Goal: Task Accomplishment & Management: Manage account settings

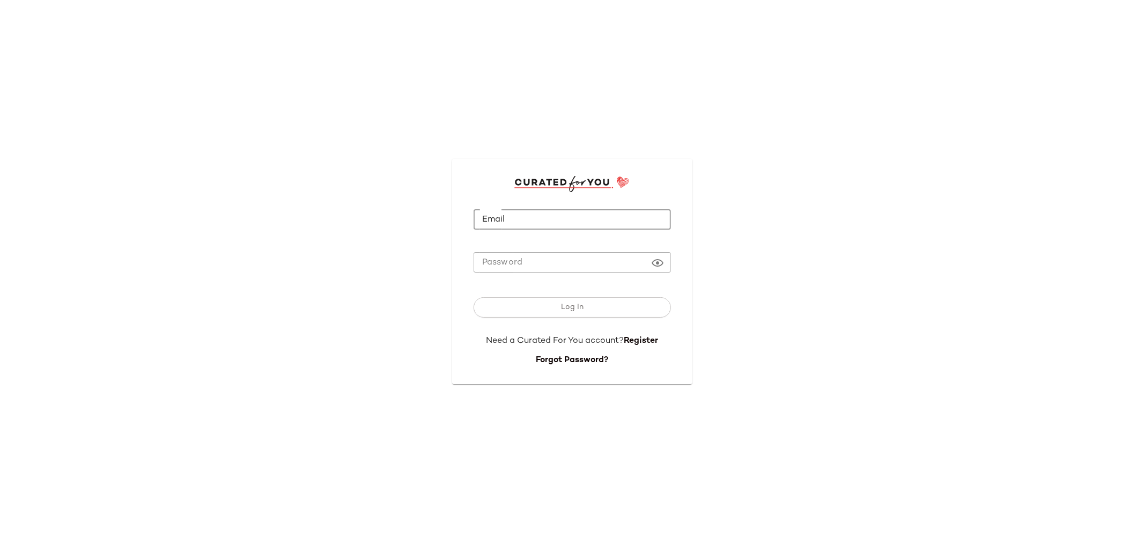
click at [584, 225] on input "Email" at bounding box center [571, 219] width 197 height 21
type input "**********"
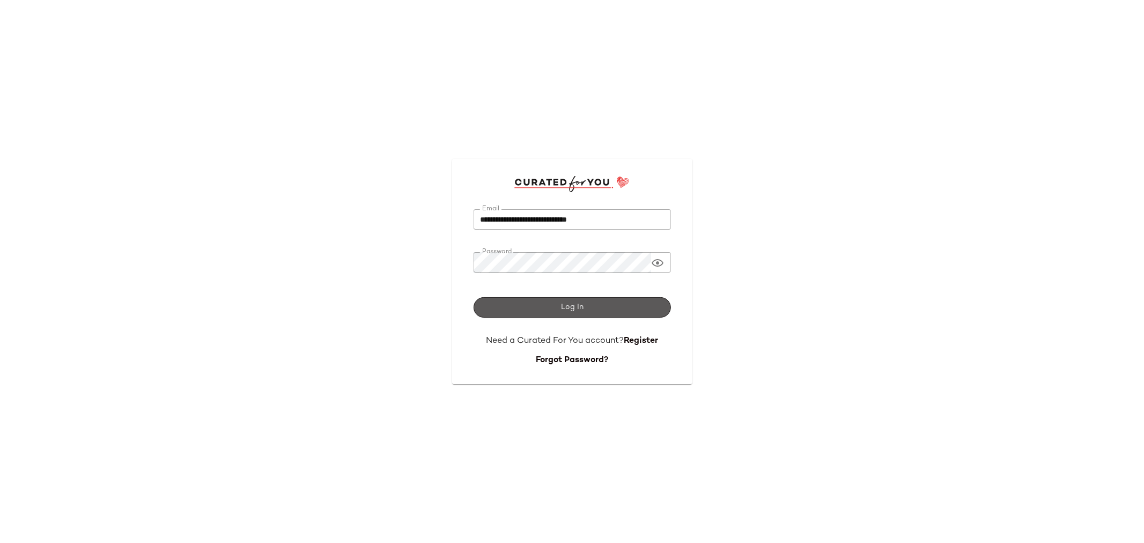
click at [559, 300] on button "Log In" at bounding box center [571, 307] width 197 height 20
